Goal: Task Accomplishment & Management: Use online tool/utility

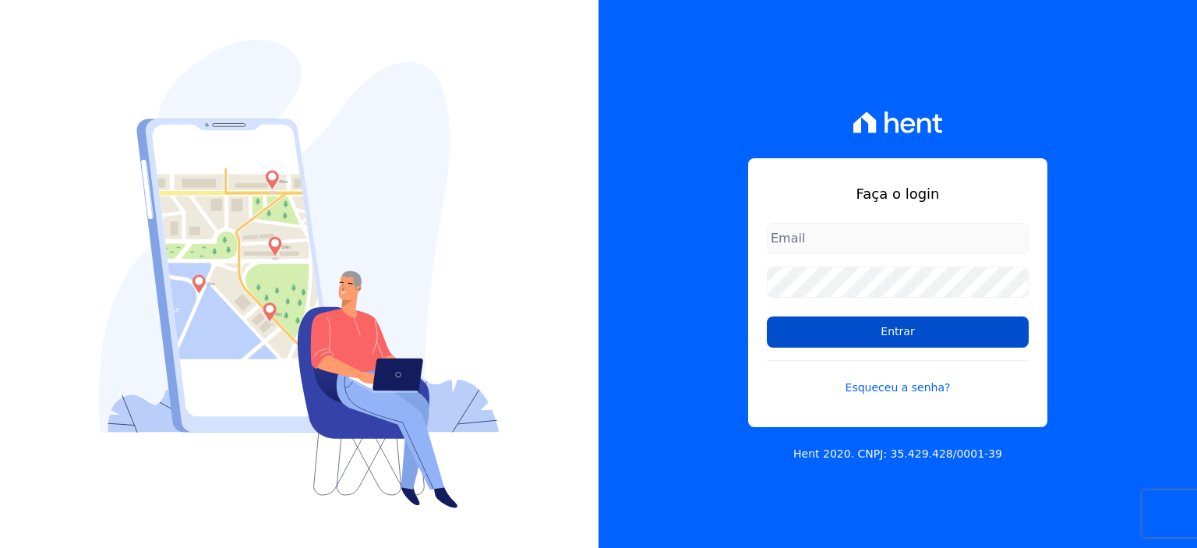
type input "[PERSON_NAME][EMAIL_ADDRESS][PERSON_NAME][DOMAIN_NAME]"
click at [943, 333] on input "Entrar" at bounding box center [898, 331] width 262 height 31
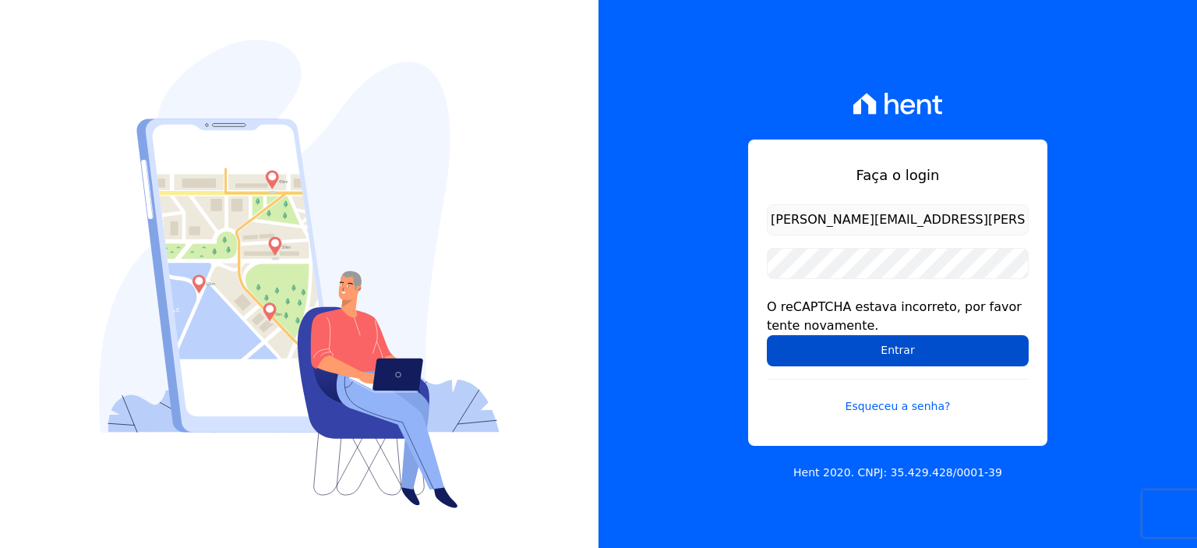
click at [827, 354] on input "Entrar" at bounding box center [898, 350] width 262 height 31
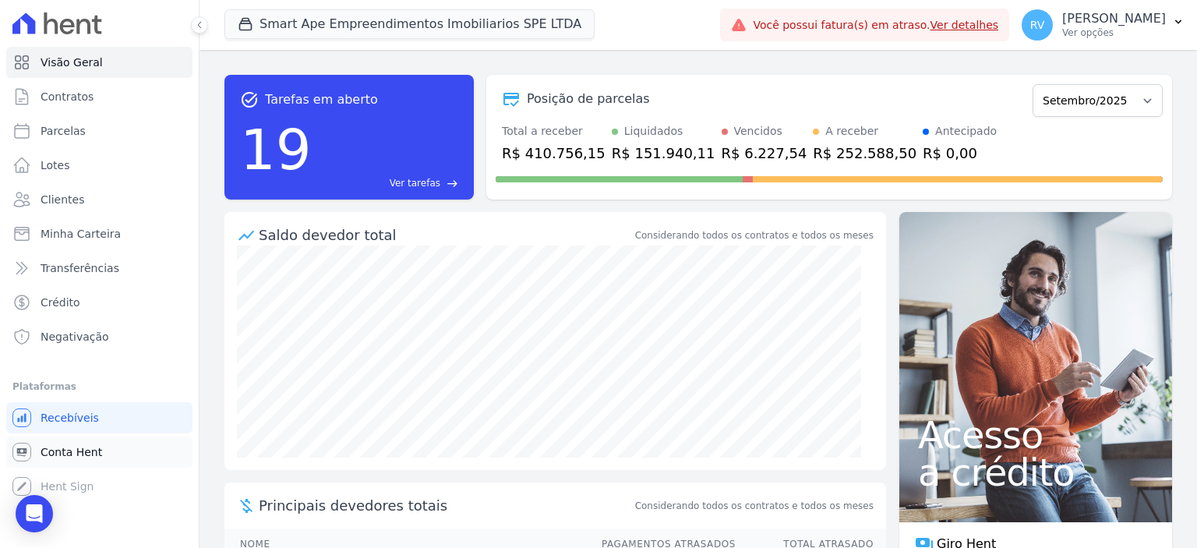
click at [93, 454] on span "Conta Hent" at bounding box center [72, 452] width 62 height 16
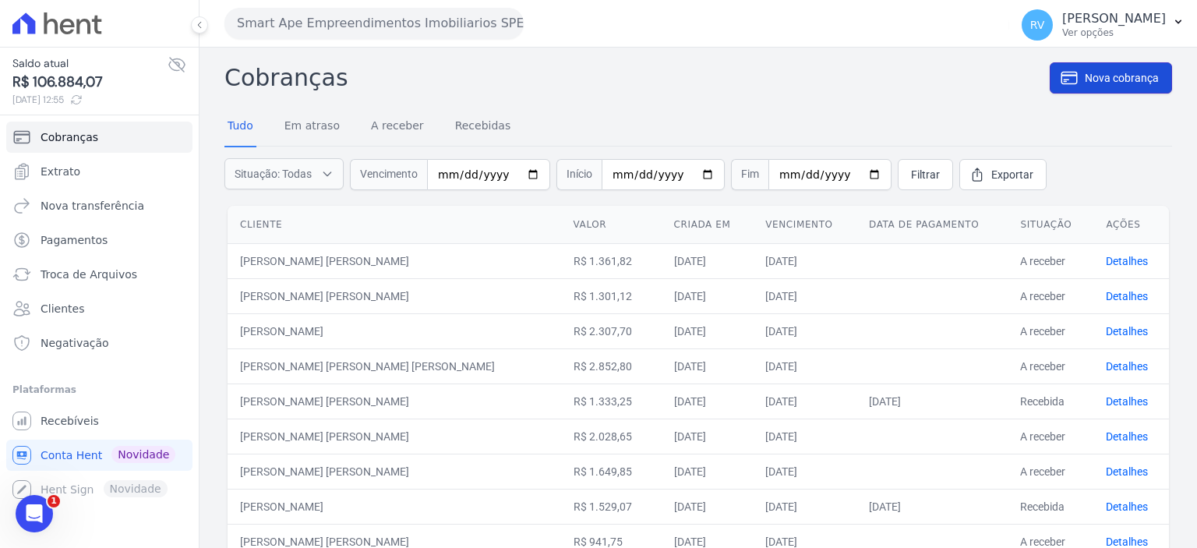
click at [1116, 74] on span "Nova cobrança" at bounding box center [1121, 78] width 74 height 16
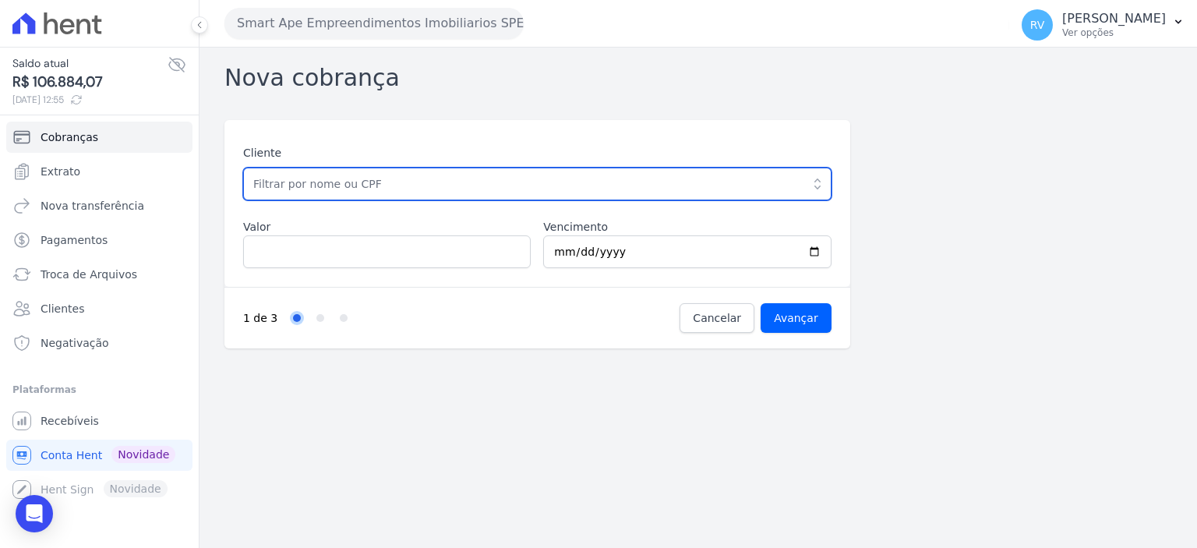
click at [365, 192] on input "text" at bounding box center [537, 183] width 588 height 33
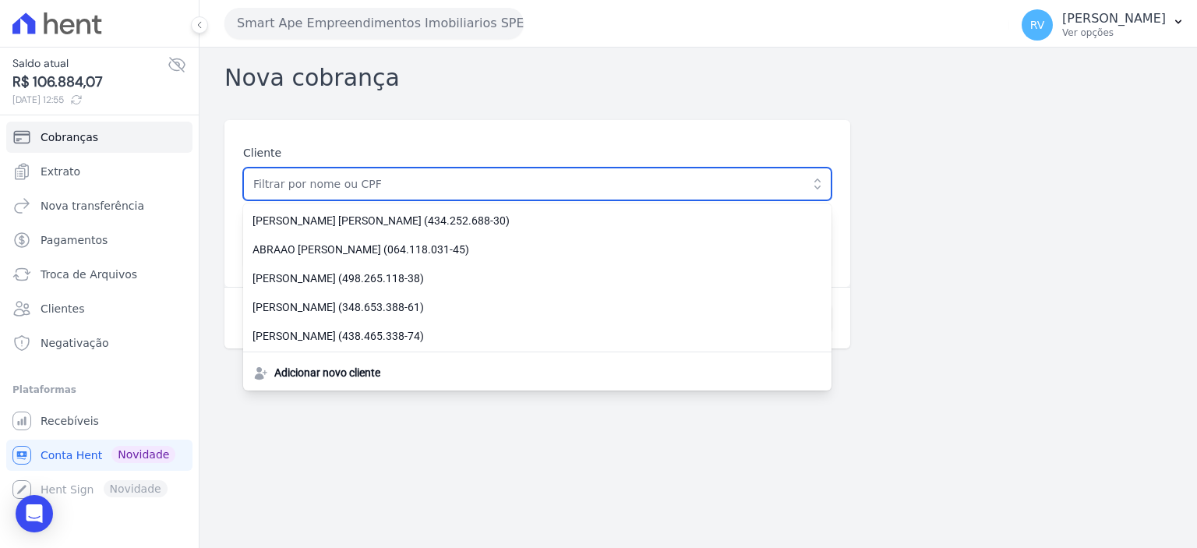
paste input "[PERSON_NAME] DOS [PERSON_NAME]"
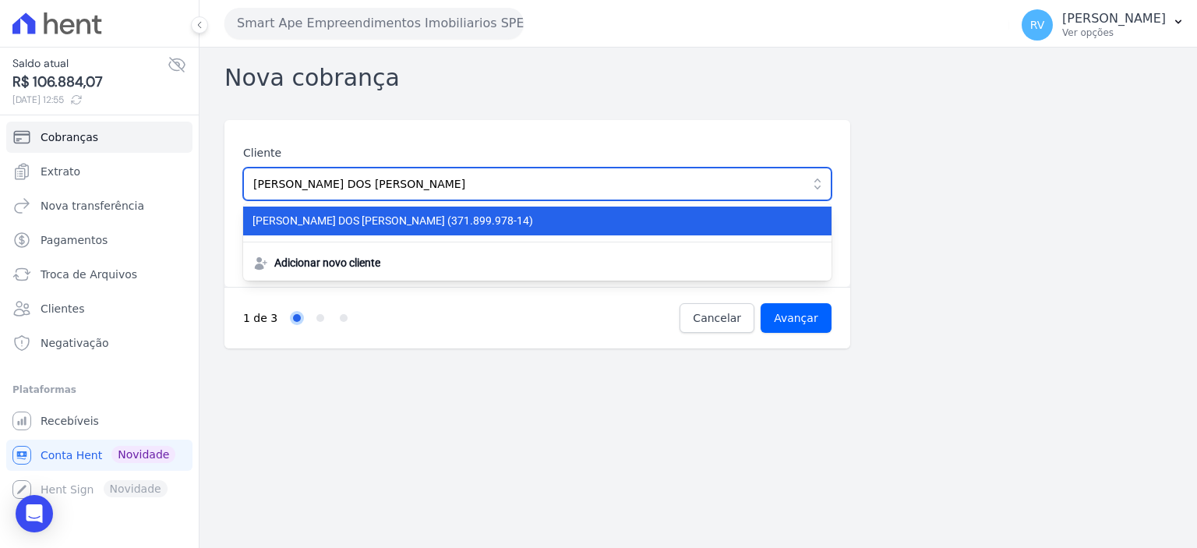
type input "[PERSON_NAME] DOS [PERSON_NAME]"
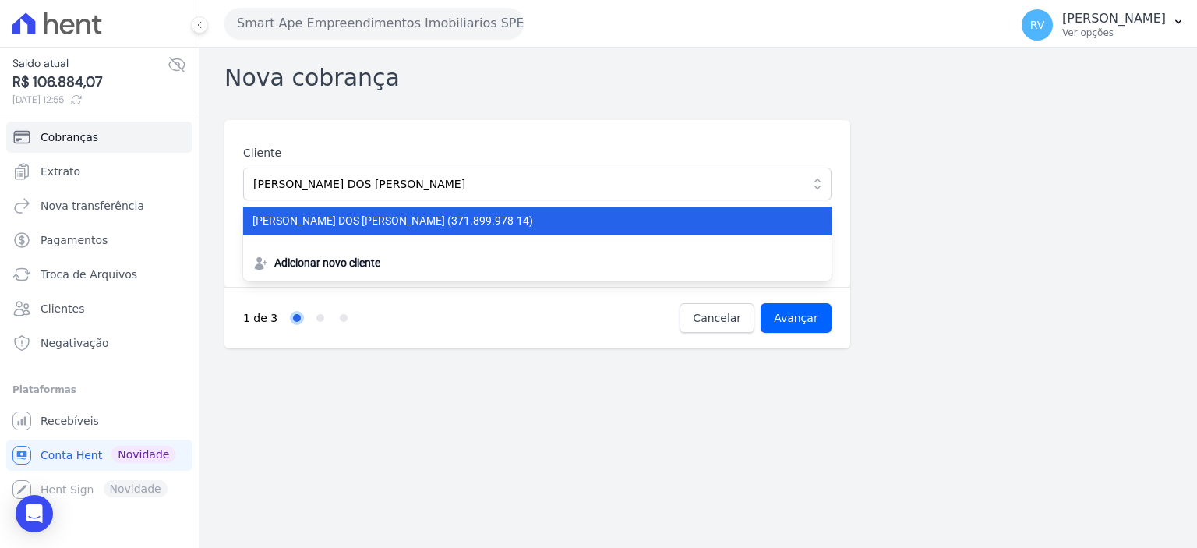
click at [364, 216] on span "BRUNO FELTRIN DOS SANTOS (371.899.978-14)" at bounding box center [527, 221] width 551 height 16
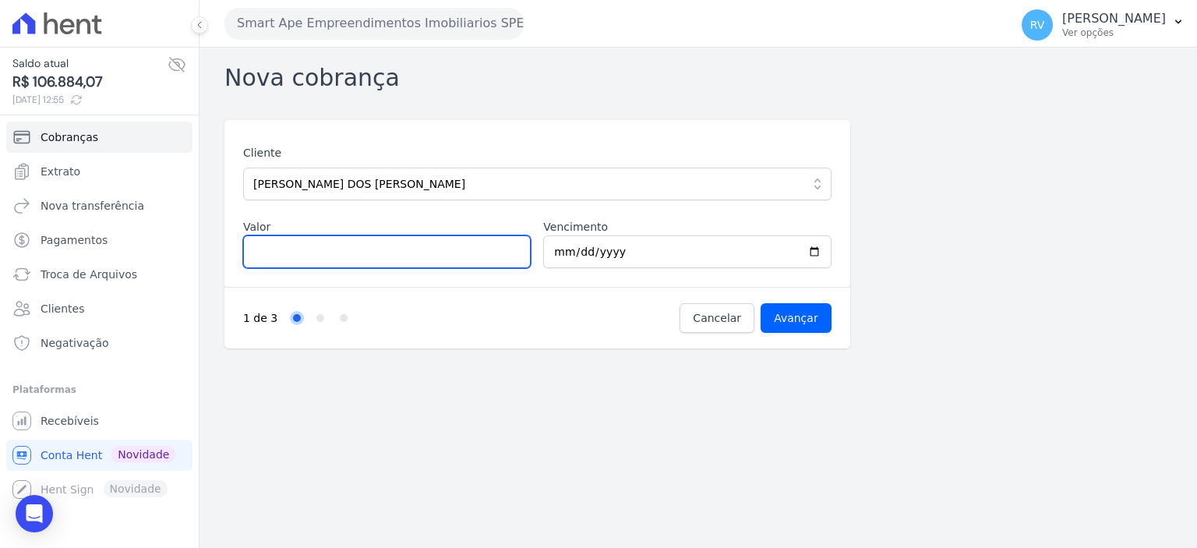
click at [397, 263] on input "Valor" at bounding box center [386, 251] width 287 height 33
type input "1519.68"
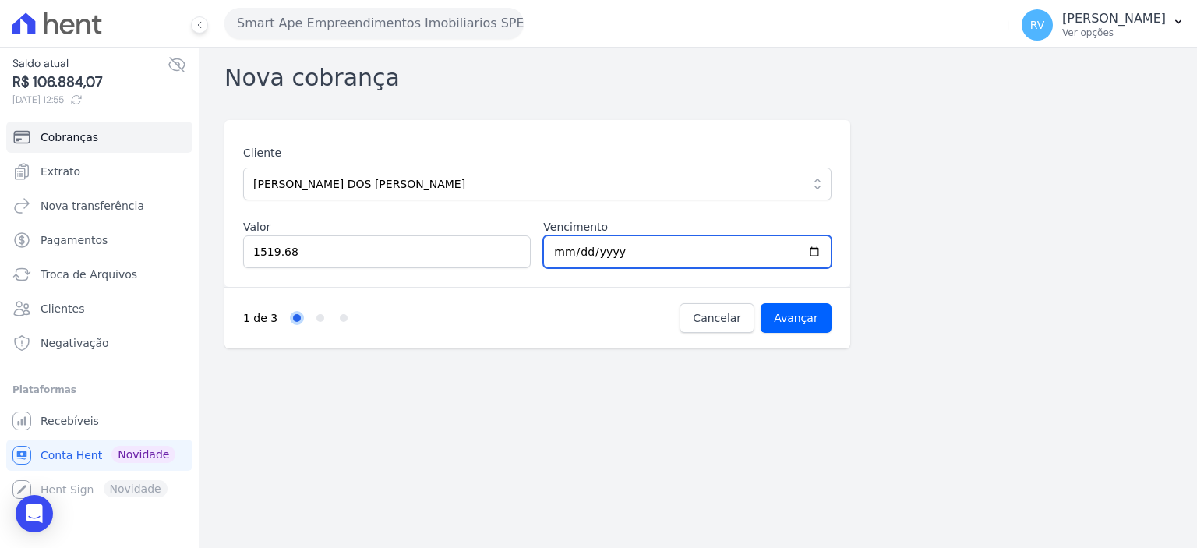
click at [819, 253] on input "2025-09-20" at bounding box center [686, 251] width 287 height 33
type input "2025-09-22"
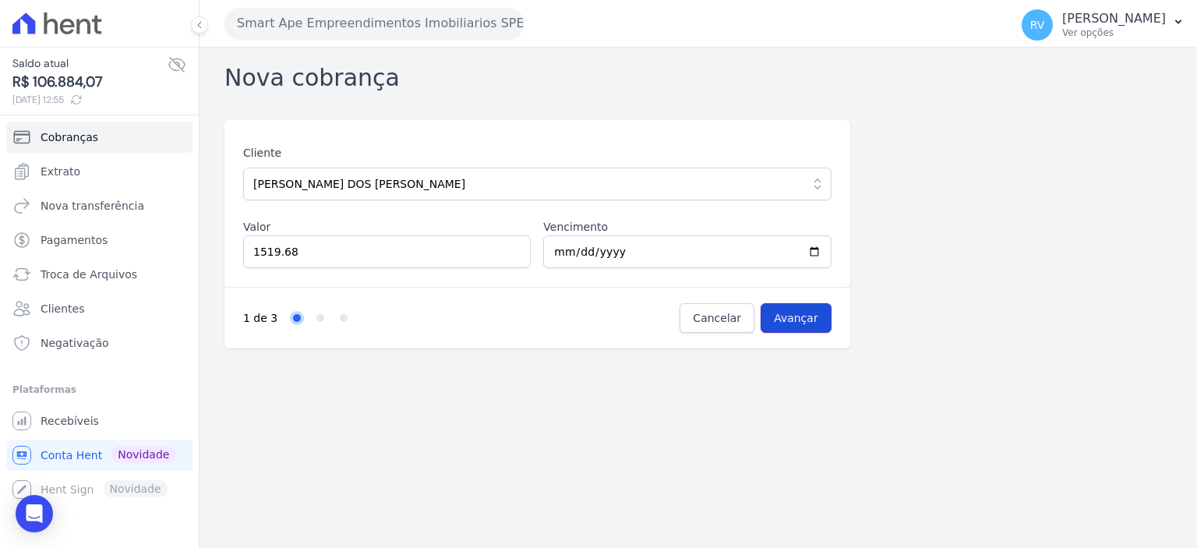
click at [807, 317] on input "Avançar" at bounding box center [795, 318] width 71 height 30
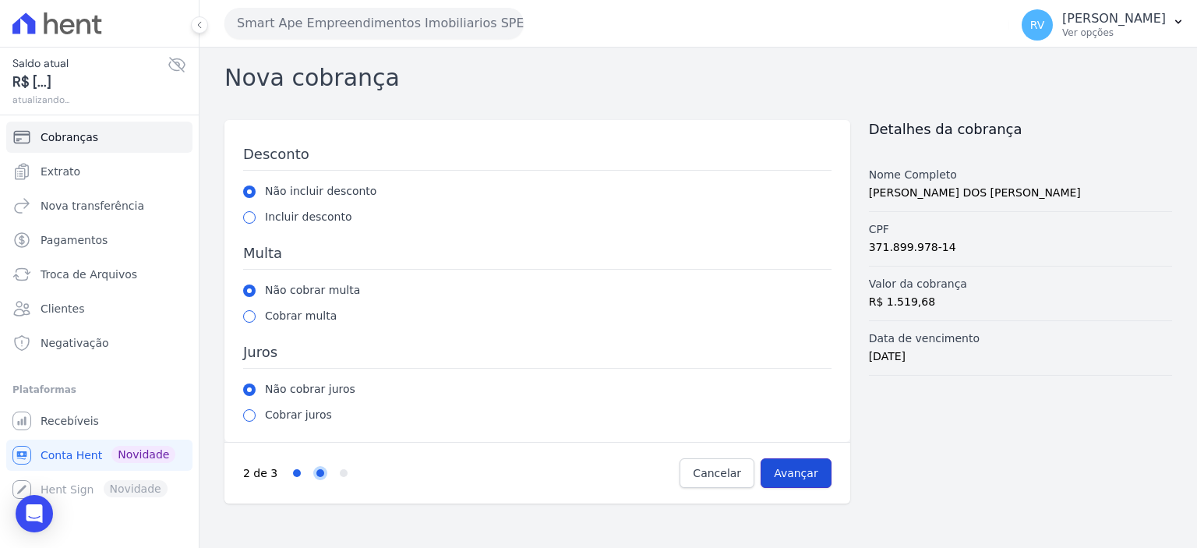
click at [779, 463] on input "Avançar" at bounding box center [795, 473] width 71 height 30
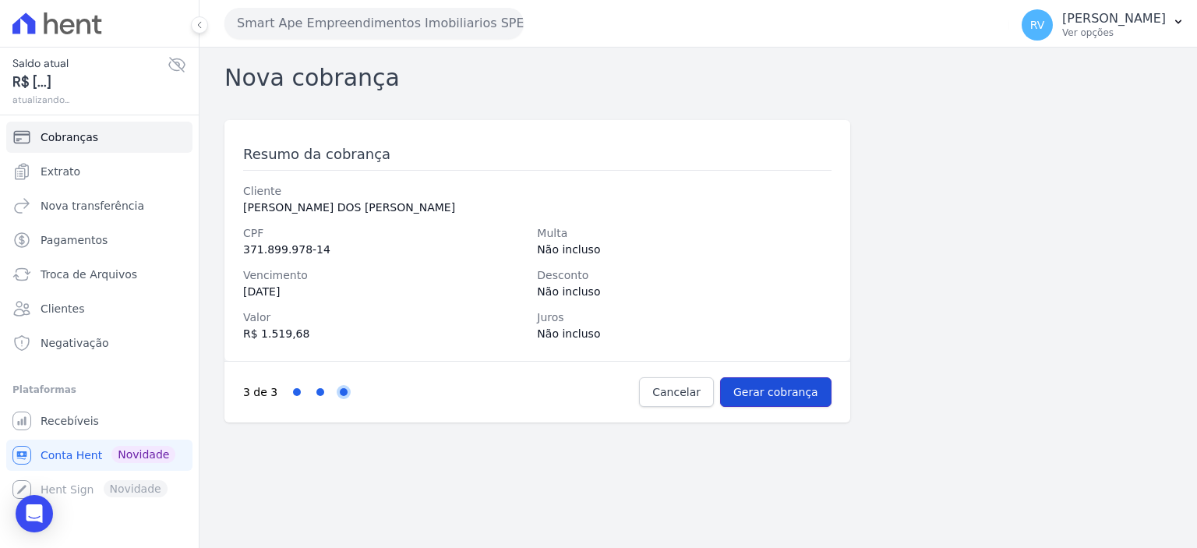
click at [788, 389] on input "Gerar cobrança" at bounding box center [775, 392] width 111 height 30
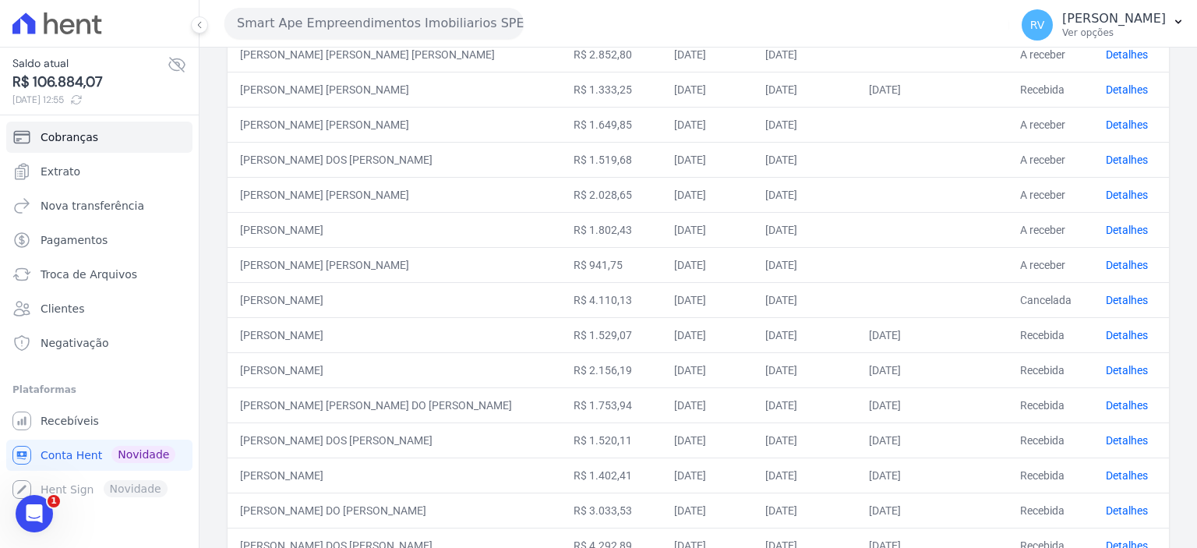
scroll to position [259, 0]
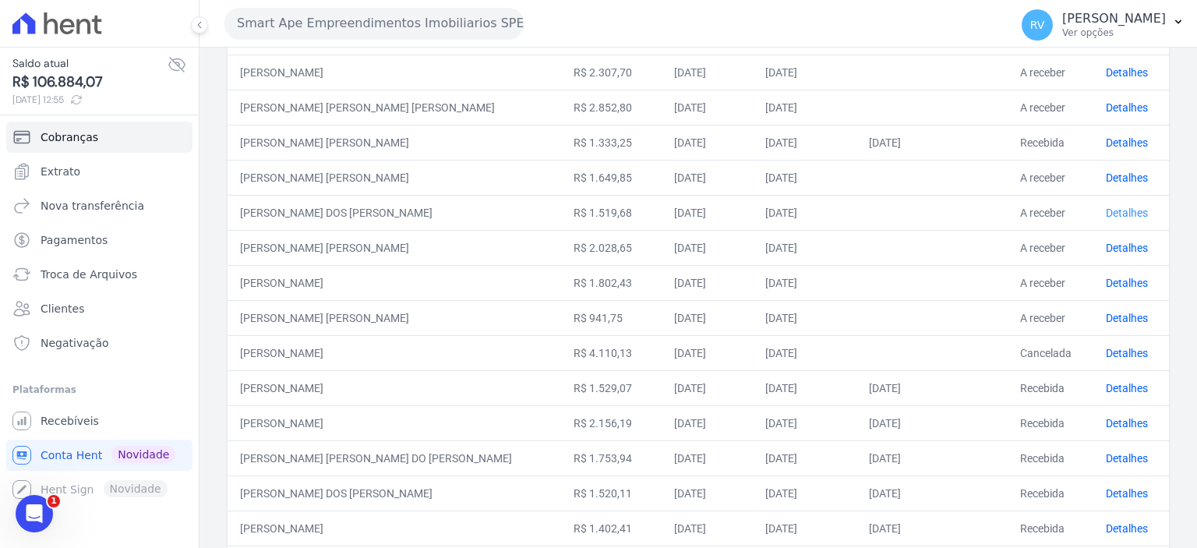
click at [1119, 206] on link "Detalhes" at bounding box center [1126, 212] width 42 height 12
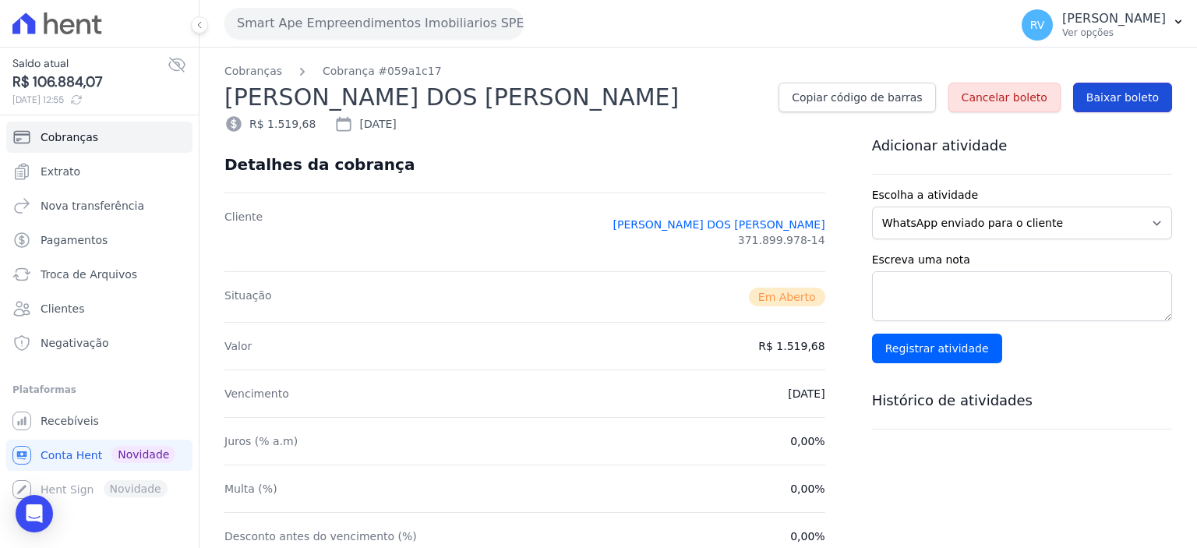
click at [1119, 104] on span "Baixar boleto" at bounding box center [1122, 98] width 72 height 16
